Goal: Task Accomplishment & Management: Use online tool/utility

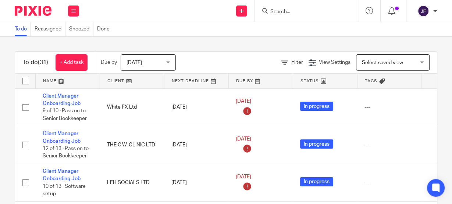
click at [288, 10] on input "Search" at bounding box center [303, 12] width 66 height 7
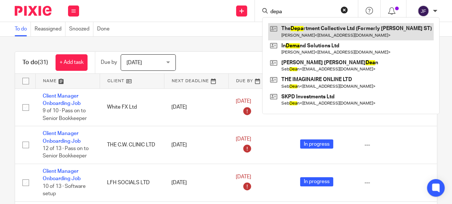
type input "depa"
click at [331, 30] on link at bounding box center [350, 31] width 165 height 17
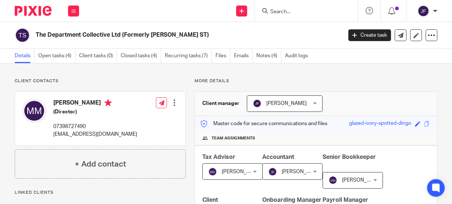
drag, startPoint x: 53, startPoint y: 104, endPoint x: 74, endPoint y: 104, distance: 21.0
click at [74, 104] on div "[PERSON_NAME] (Director) 07398727490 [EMAIL_ADDRESS][DOMAIN_NAME]" at bounding box center [79, 119] width 115 height 46
copy h4 "Morgen"
drag, startPoint x: 78, startPoint y: 103, endPoint x: 96, endPoint y: 106, distance: 18.6
click at [96, 106] on h4 "[PERSON_NAME]" at bounding box center [95, 103] width 84 height 9
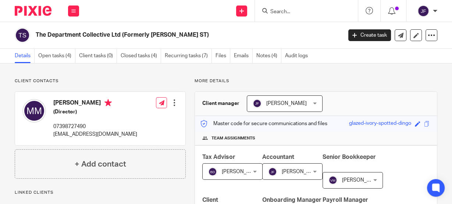
copy h4 "Mackie"
drag, startPoint x: 54, startPoint y: 135, endPoint x: 139, endPoint y: 145, distance: 85.5
click at [139, 145] on div "[PERSON_NAME] (Director) 07398727490 [EMAIL_ADDRESS][DOMAIN_NAME] Edit contact …" at bounding box center [100, 119] width 170 height 54
copy p "[EMAIL_ADDRESS][DOMAIN_NAME]"
drag, startPoint x: 55, startPoint y: 62, endPoint x: 60, endPoint y: 63, distance: 5.2
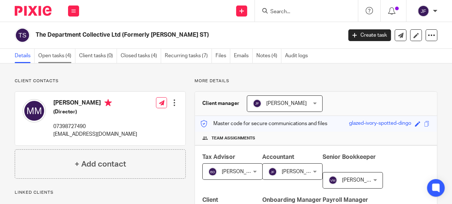
click at [55, 62] on link "Open tasks (4)" at bounding box center [56, 56] width 37 height 14
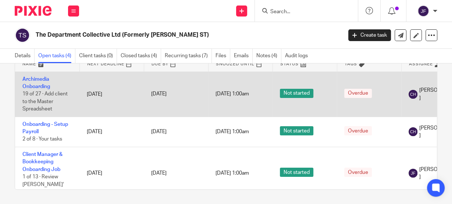
scroll to position [29, 0]
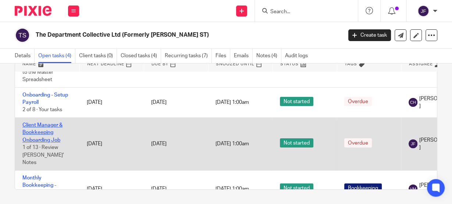
click at [50, 124] on link "Client Manager & Bookkeeping Onboarding Job" at bounding box center [42, 133] width 40 height 20
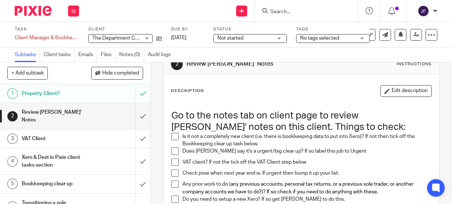
scroll to position [29, 0]
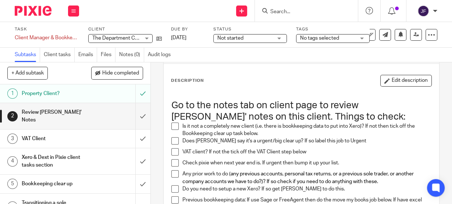
click at [177, 121] on h1 "Go to the notes tab on client page to review Chris' notes on this client. Thing…" at bounding box center [301, 111] width 260 height 23
click at [177, 128] on li "Is it not a completely new client (i.e. there is bookkeeping data to put into X…" at bounding box center [301, 130] width 260 height 15
click at [171, 128] on span at bounding box center [174, 126] width 7 height 7
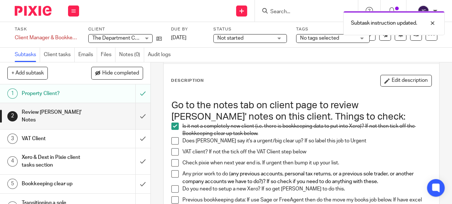
click at [171, 138] on span at bounding box center [174, 141] width 7 height 7
click at [173, 151] on span at bounding box center [174, 152] width 7 height 7
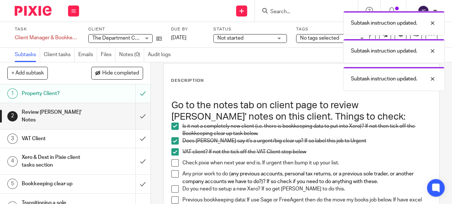
click at [171, 164] on span at bounding box center [174, 163] width 7 height 7
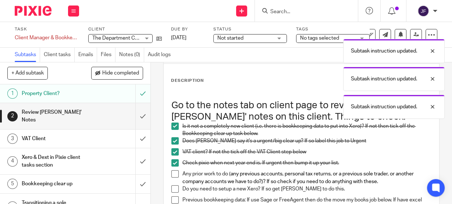
scroll to position [59, 0]
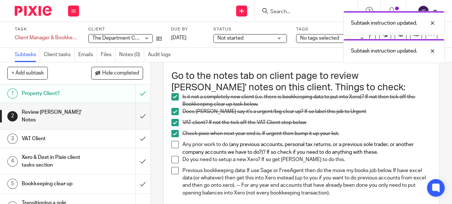
click at [173, 149] on li "Any prior work to do ( any previous accounts, personal tax returns, or a previo…" at bounding box center [301, 148] width 260 height 15
click at [173, 145] on span at bounding box center [174, 144] width 7 height 7
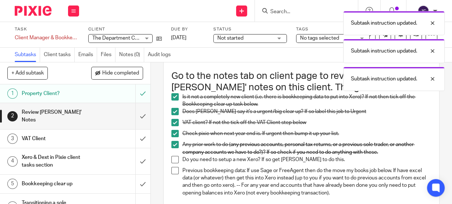
click at [171, 160] on span at bounding box center [174, 159] width 7 height 7
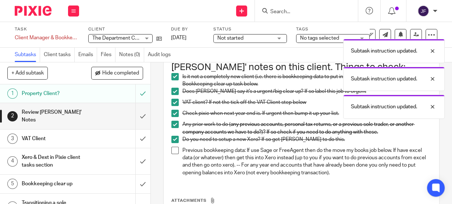
scroll to position [88, 0]
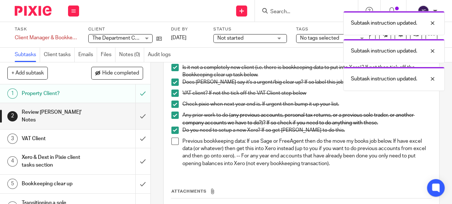
click at [172, 143] on span at bounding box center [174, 141] width 7 height 7
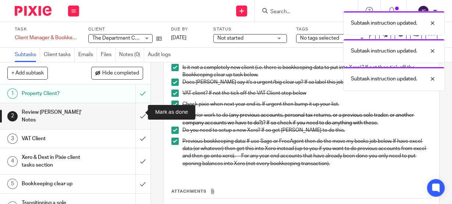
click at [135, 112] on input "submit" at bounding box center [75, 116] width 150 height 26
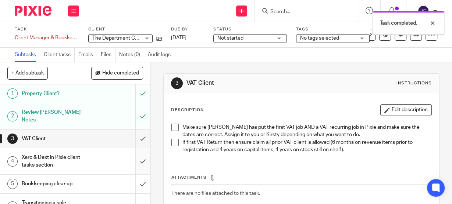
scroll to position [29, 0]
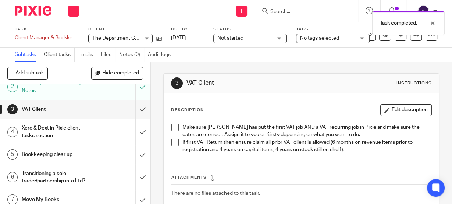
click at [95, 123] on div "Xero & Dext in Pixie client tasks section" at bounding box center [75, 132] width 106 height 19
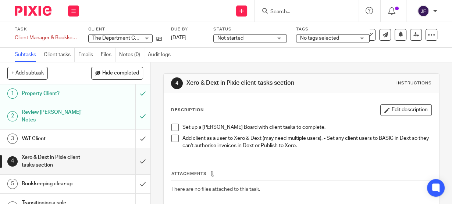
click at [172, 124] on span at bounding box center [174, 127] width 7 height 7
